Goal: Manage account settings

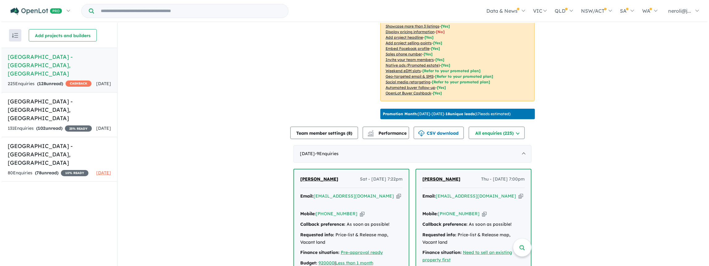
scroll to position [138, 0]
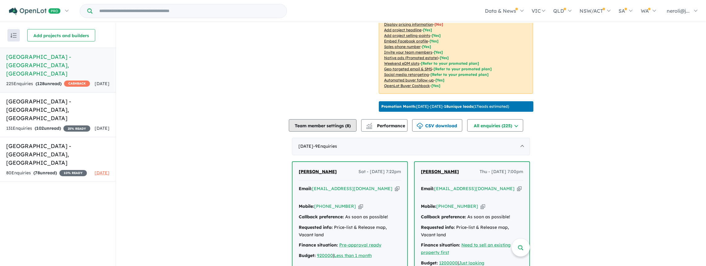
click at [342, 128] on button "Team member settings ( 8 )" at bounding box center [323, 125] width 68 height 12
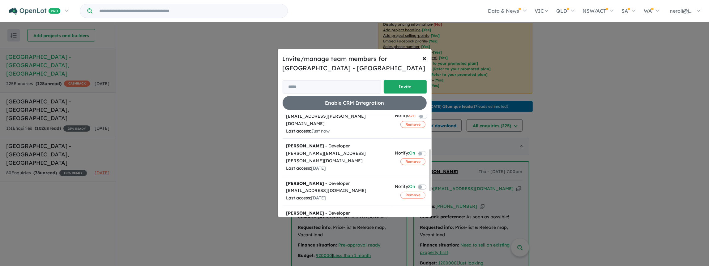
scroll to position [83, 0]
click at [429, 148] on label at bounding box center [429, 151] width 1 height 7
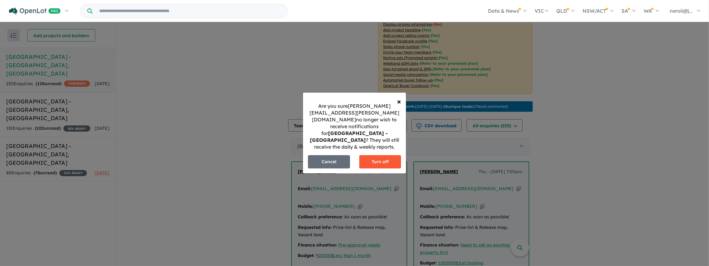
click at [380, 155] on button "Turn off" at bounding box center [380, 161] width 42 height 13
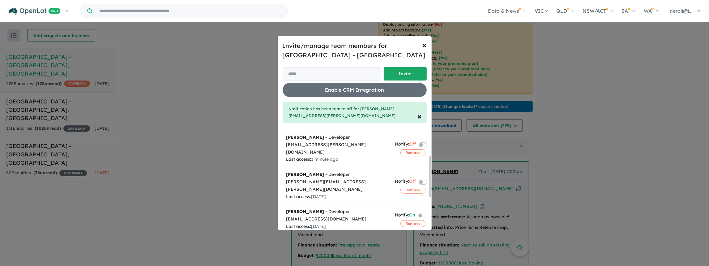
scroll to position [67, 0]
click at [429, 211] on label at bounding box center [429, 214] width 1 height 7
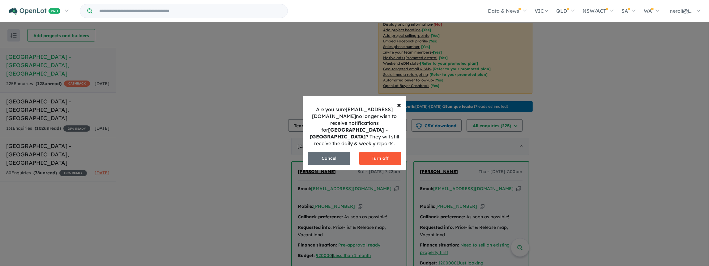
click at [383, 158] on button "Turn off" at bounding box center [380, 158] width 42 height 13
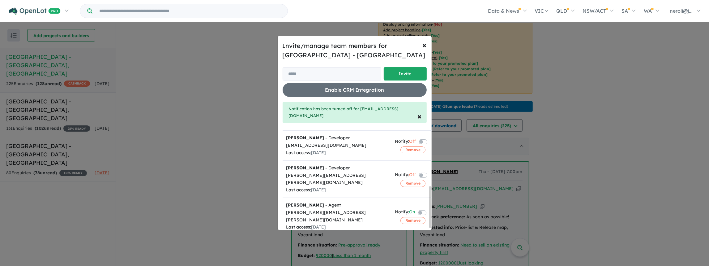
scroll to position [141, 0]
click at [429, 208] on label at bounding box center [429, 211] width 1 height 7
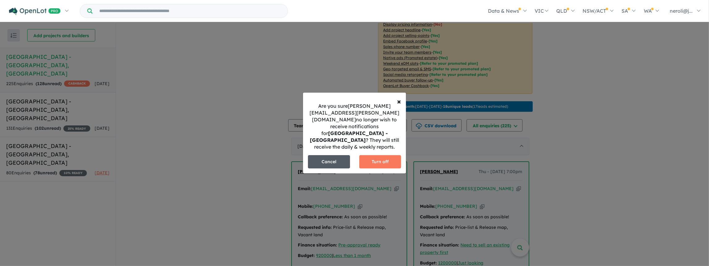
click at [323, 155] on button "Cancel" at bounding box center [329, 161] width 42 height 13
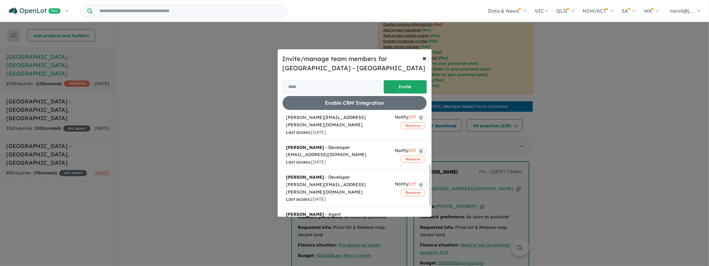
scroll to position [118, 0]
click at [429, 217] on label at bounding box center [429, 220] width 1 height 7
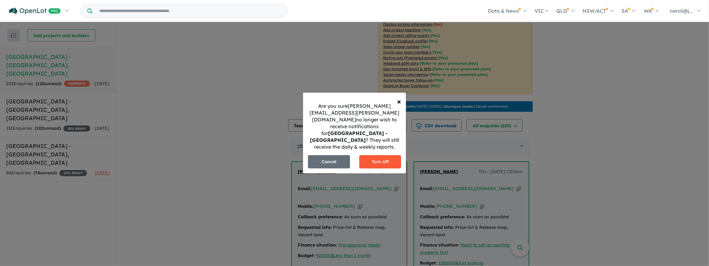
click at [388, 155] on button "Turn off" at bounding box center [380, 161] width 42 height 13
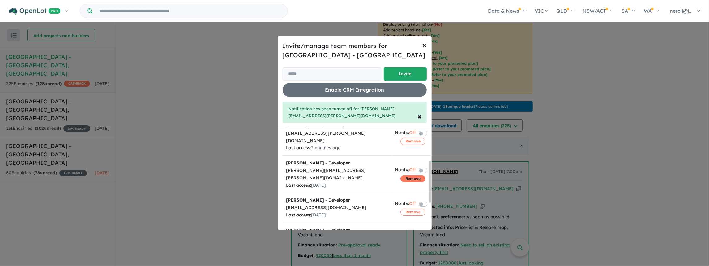
scroll to position [79, 0]
click at [430, 199] on label at bounding box center [430, 202] width 1 height 7
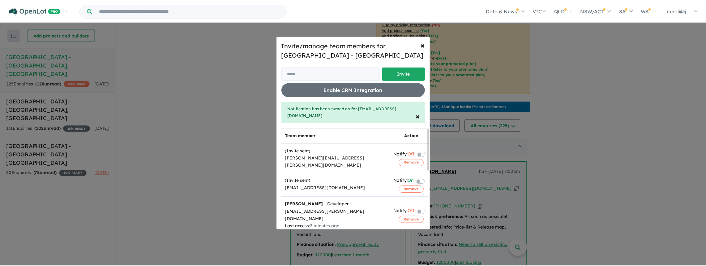
scroll to position [0, 0]
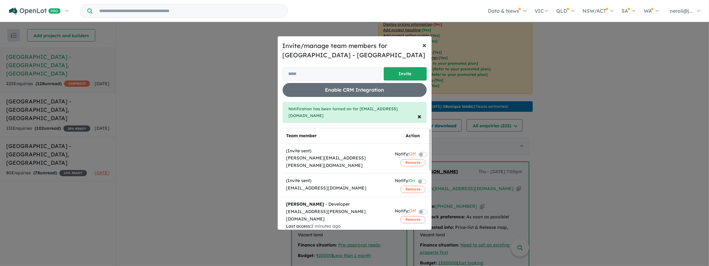
click at [425, 49] on span "×" at bounding box center [425, 44] width 4 height 9
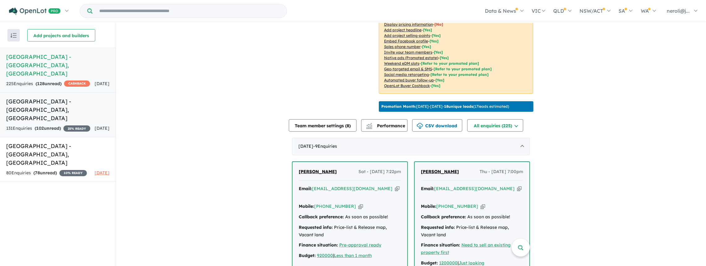
click at [74, 114] on link "[GEOGRAPHIC_DATA] - [GEOGRAPHIC_DATA] , [GEOGRAPHIC_DATA] 131 Enquir ies ( 102 …" at bounding box center [58, 114] width 116 height 45
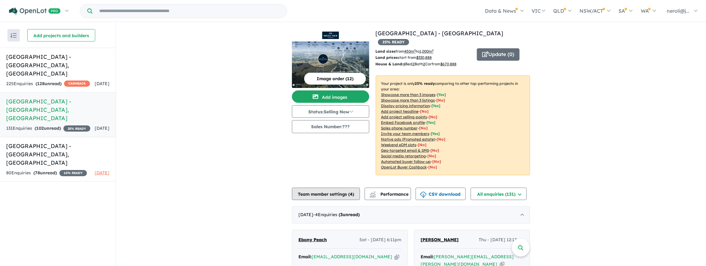
click at [321, 187] on button "Team member settings ( 4 )" at bounding box center [326, 193] width 68 height 12
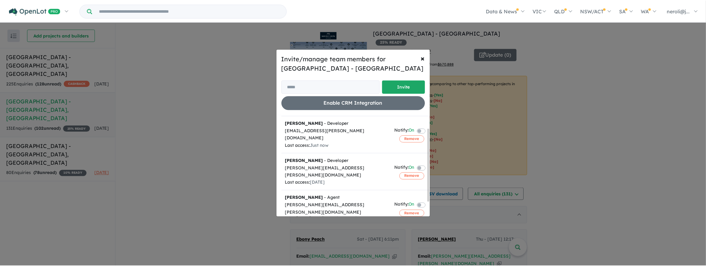
scroll to position [12, 0]
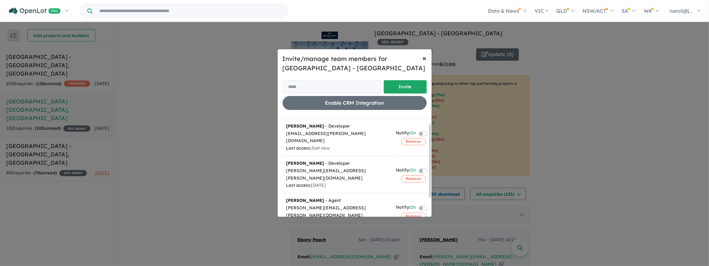
click at [425, 57] on span "×" at bounding box center [425, 57] width 4 height 9
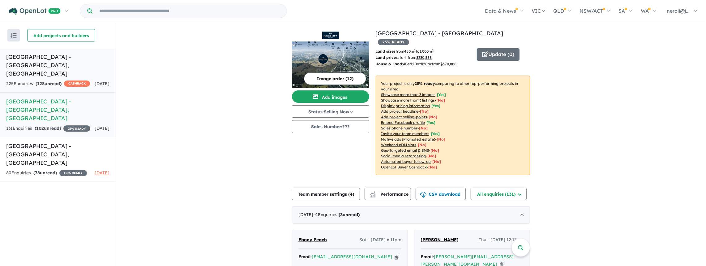
click at [79, 80] on div "225 Enquir ies ( 128 unread) CASHBACK" at bounding box center [48, 83] width 84 height 7
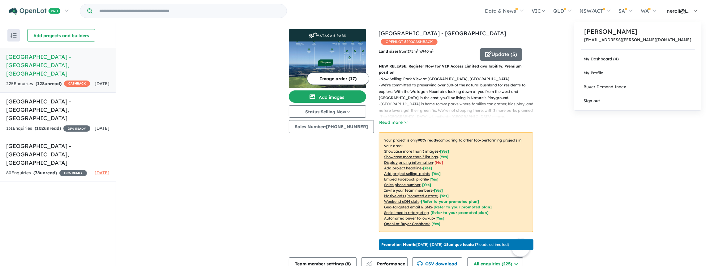
click at [693, 14] on link "neroli@j..." at bounding box center [680, 11] width 41 height 22
click at [665, 97] on link "Sign out" at bounding box center [637, 101] width 127 height 14
